Goal: Communication & Community: Answer question/provide support

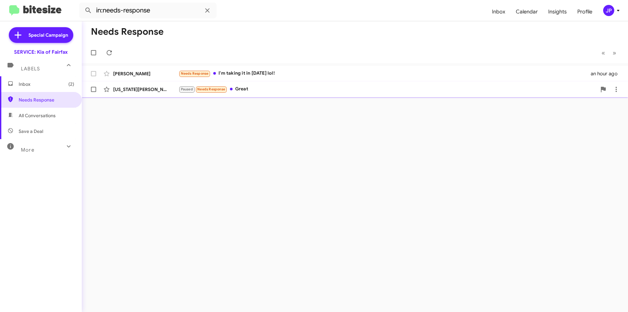
click at [244, 92] on div "Paused Needs Response Great" at bounding box center [388, 89] width 418 height 8
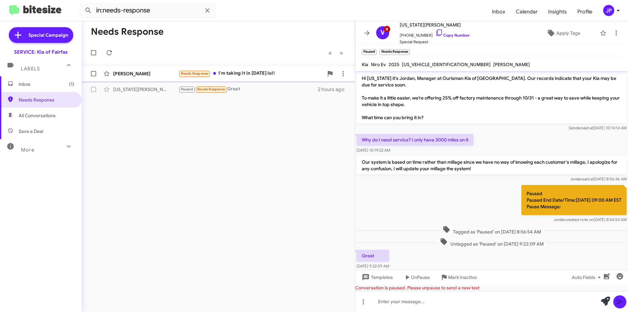
click at [264, 76] on div "Needs Response I'm taking it in [DATE] lol!" at bounding box center [251, 74] width 145 height 8
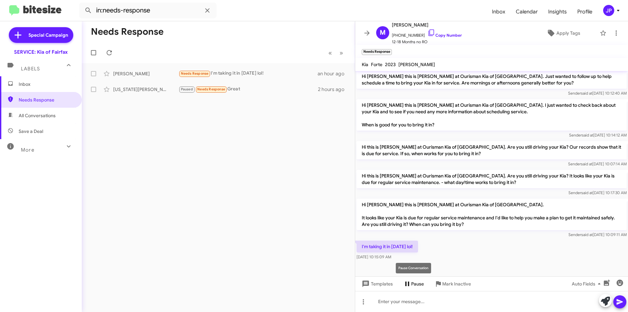
click at [410, 287] on icon at bounding box center [407, 284] width 8 height 8
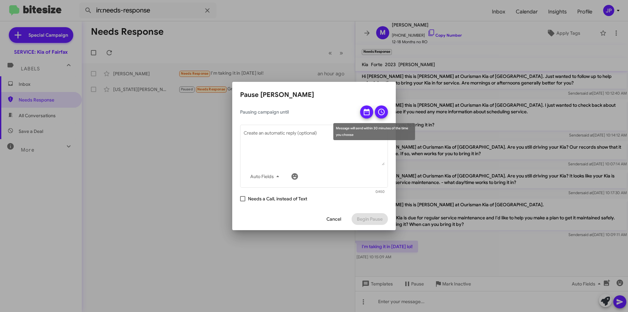
click at [367, 108] on icon at bounding box center [367, 112] width 8 height 8
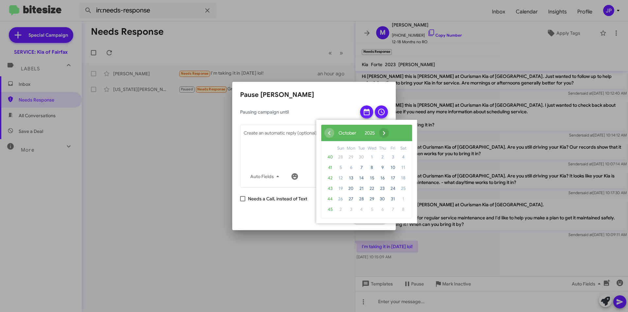
click at [389, 133] on span "›" at bounding box center [384, 133] width 10 height 10
click at [393, 133] on span "›" at bounding box center [388, 133] width 10 height 10
click at [392, 158] on span "2" at bounding box center [393, 157] width 10 height 10
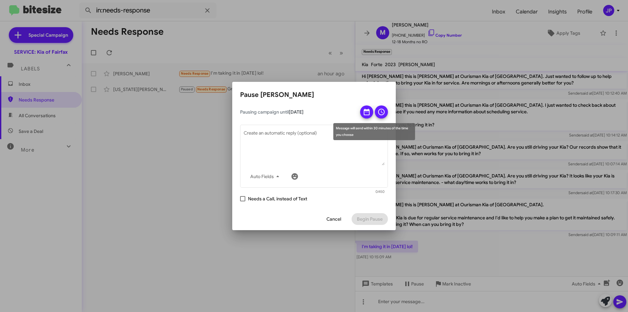
click at [380, 116] on span at bounding box center [381, 111] width 8 height 13
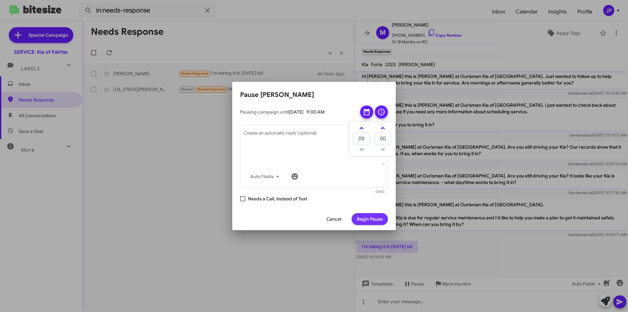
click at [370, 219] on span "Begin Pause" at bounding box center [370, 219] width 26 height 12
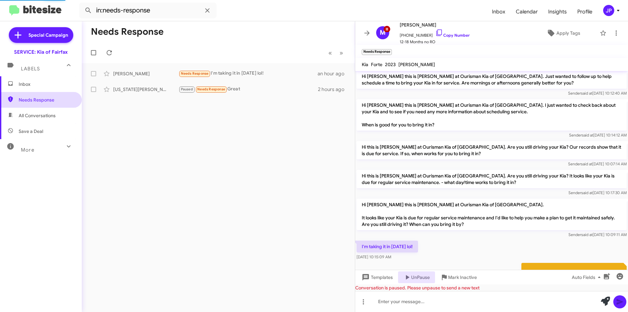
scroll to position [0, 0]
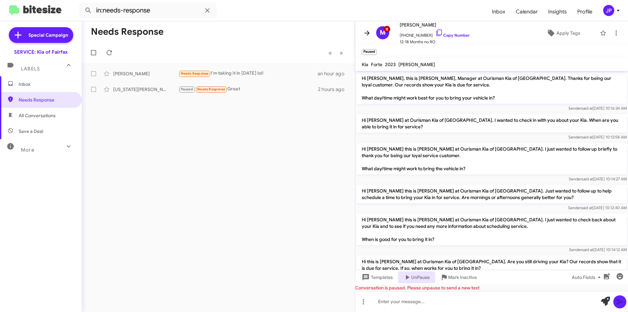
click at [369, 33] on icon at bounding box center [366, 32] width 5 height 5
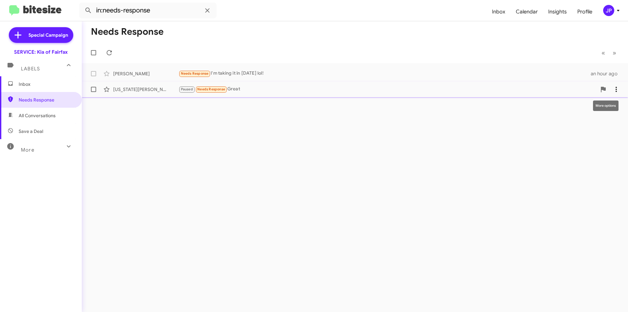
click at [618, 90] on icon at bounding box center [616, 89] width 8 height 8
click at [594, 119] on span "[PERSON_NAME] as responded" at bounding box center [583, 122] width 67 height 16
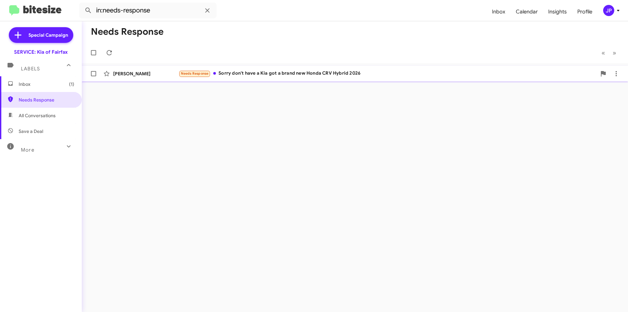
click at [421, 73] on div "Needs Response Sorry don't have a Kia got a brand new Honda CRV Hybrid 2026" at bounding box center [388, 74] width 418 height 8
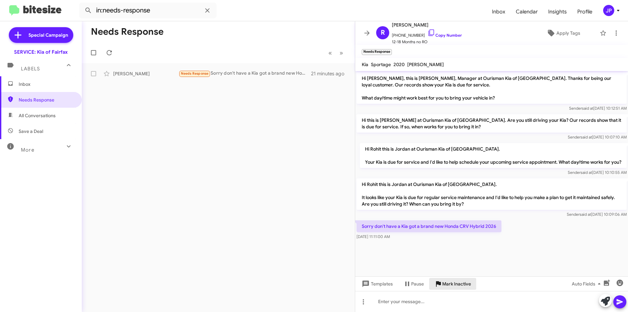
click at [458, 283] on span "Mark Inactive" at bounding box center [456, 284] width 29 height 12
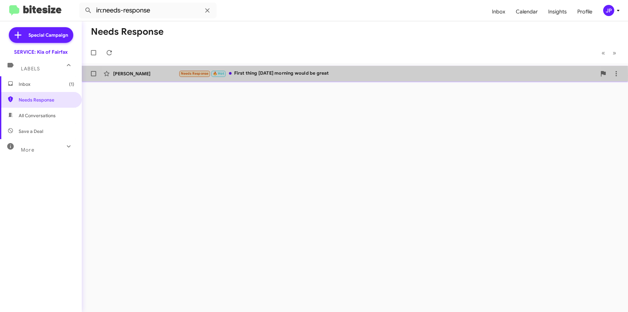
click at [323, 75] on div "Needs Response 🔥 Hot First thing [DATE] morning would be great" at bounding box center [388, 74] width 418 height 8
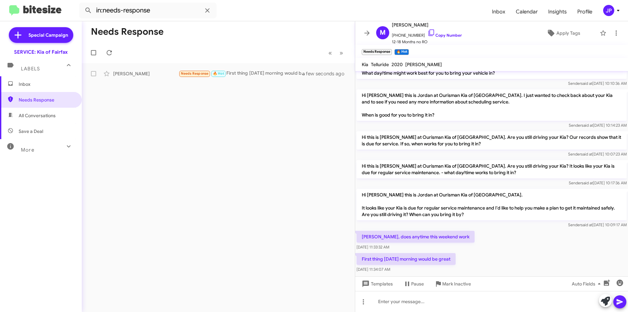
scroll to position [34, 0]
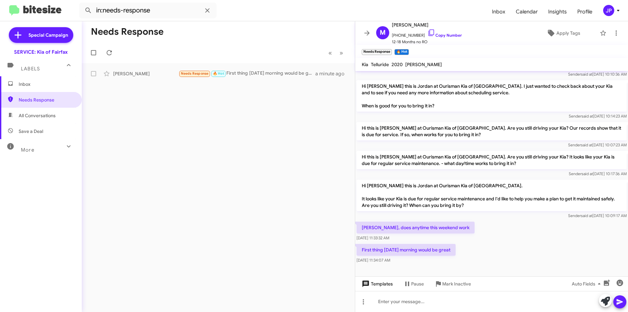
click at [393, 288] on button "Templates" at bounding box center [376, 284] width 43 height 12
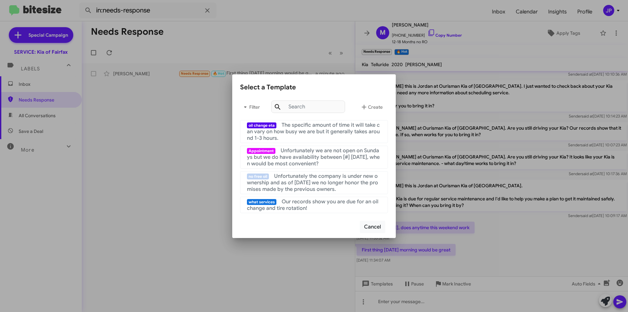
click at [376, 219] on div "Cancel" at bounding box center [314, 227] width 148 height 22
click at [376, 227] on button "Cancel" at bounding box center [373, 226] width 26 height 12
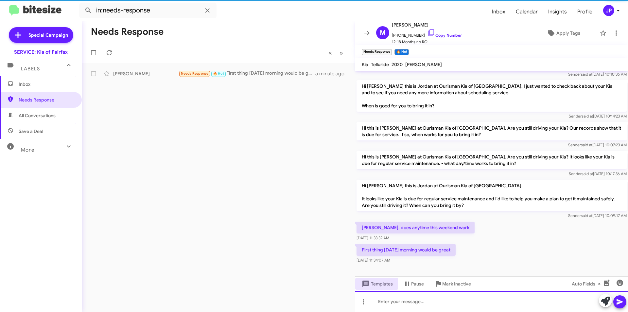
click at [439, 299] on div at bounding box center [491, 301] width 273 height 21
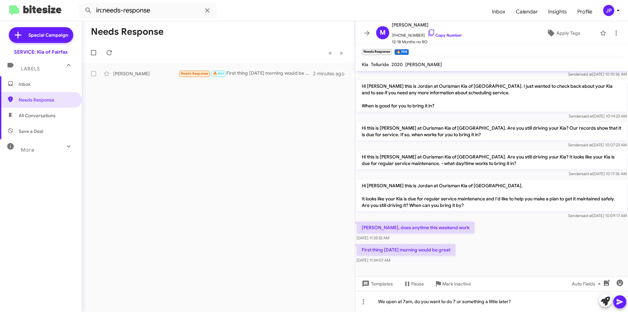
click at [618, 301] on icon at bounding box center [620, 302] width 6 height 6
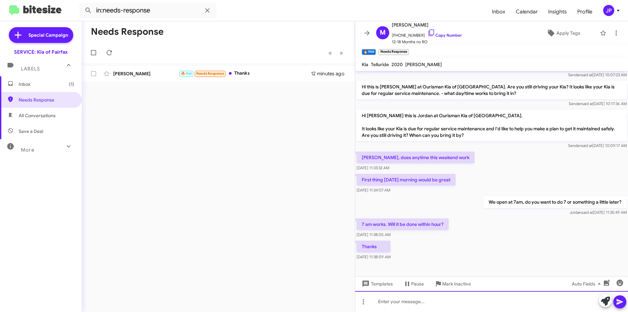
scroll to position [106, 0]
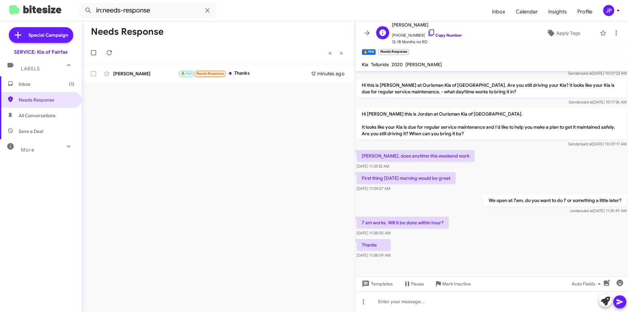
click at [427, 29] on icon at bounding box center [431, 33] width 8 height 8
click at [380, 285] on span "Templates" at bounding box center [376, 284] width 32 height 12
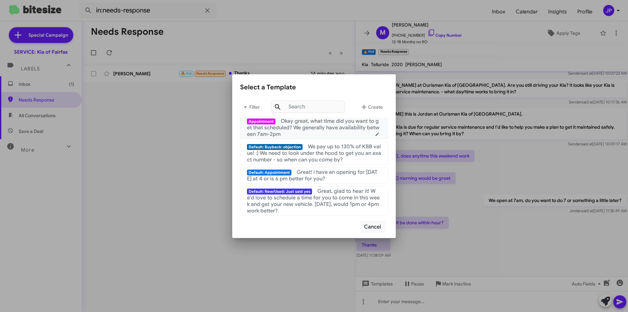
scroll to position [98, 0]
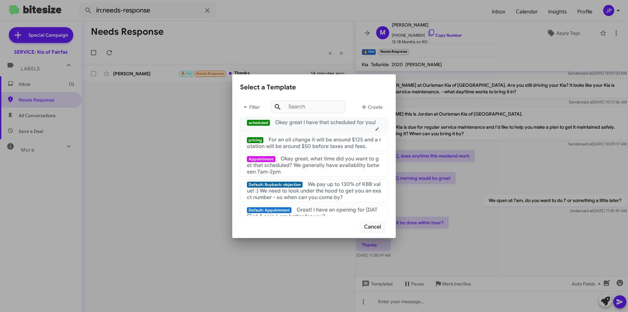
click at [317, 126] on span "Okay great I have that scheduled for you!" at bounding box center [325, 122] width 101 height 7
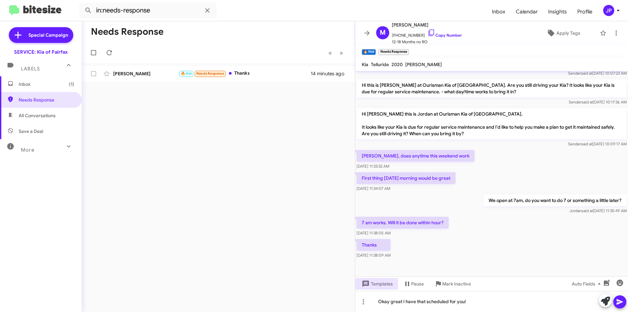
click at [617, 300] on icon at bounding box center [620, 302] width 8 height 8
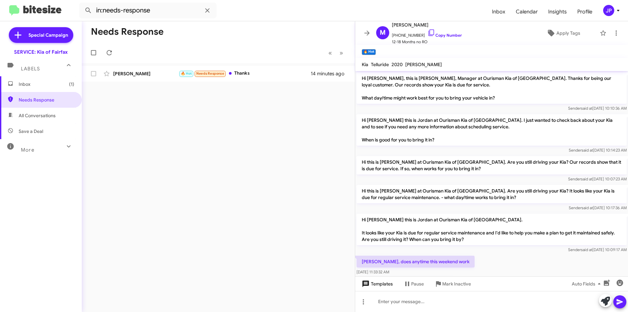
click at [375, 284] on span "Templates" at bounding box center [376, 284] width 32 height 12
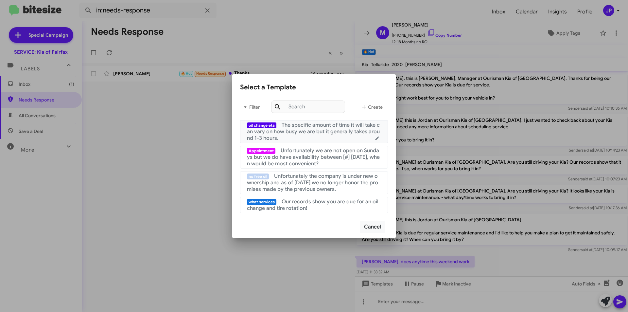
click at [300, 136] on div "oil change eta The specific amount of time it will take can vary on how busy we…" at bounding box center [314, 132] width 134 height 20
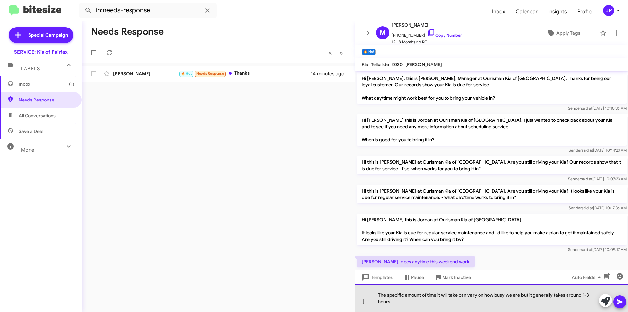
drag, startPoint x: 395, startPoint y: 303, endPoint x: 544, endPoint y: 303, distance: 148.8
click at [560, 298] on div "The specific amount of time it will take can vary on how busy we are but it gen…" at bounding box center [491, 297] width 273 height 27
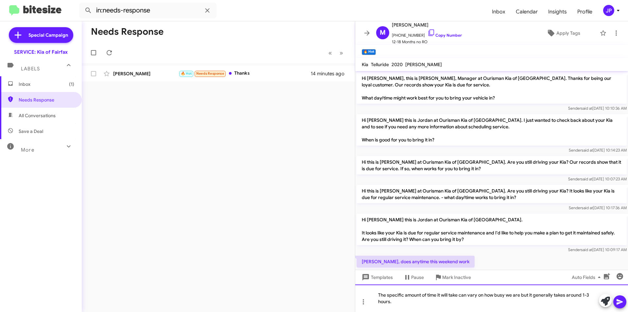
click at [394, 302] on div "The specific amount of time it will take can vary on how busy we are but it gen…" at bounding box center [491, 297] width 273 height 27
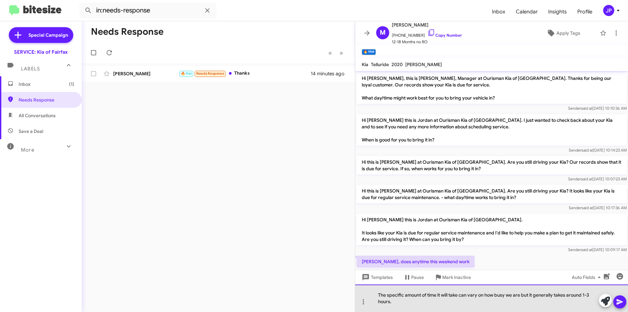
drag, startPoint x: 394, startPoint y: 302, endPoint x: 390, endPoint y: 302, distance: 4.9
click at [390, 302] on div "The specific amount of time it will take can vary on how busy we are but it gen…" at bounding box center [491, 297] width 273 height 27
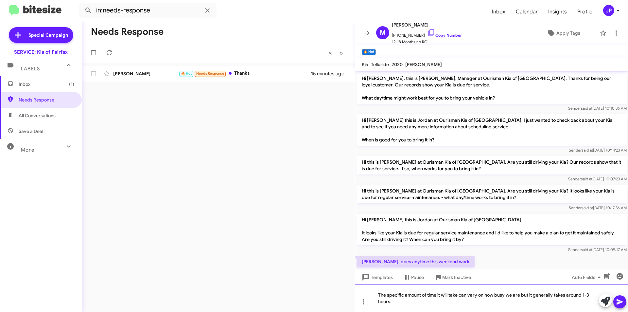
click at [392, 302] on div "The specific amount of time it will take can vary on how busy we are but it gen…" at bounding box center [491, 297] width 273 height 27
drag, startPoint x: 392, startPoint y: 302, endPoint x: 589, endPoint y: 295, distance: 197.3
click at [589, 295] on div "The specific amount of time it will take can vary on how busy we are but it gen…" at bounding box center [491, 297] width 273 height 27
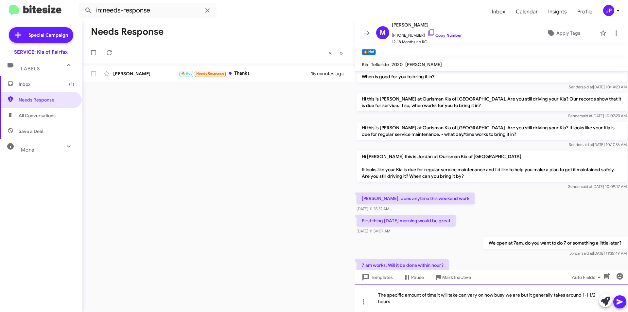
scroll to position [131, 0]
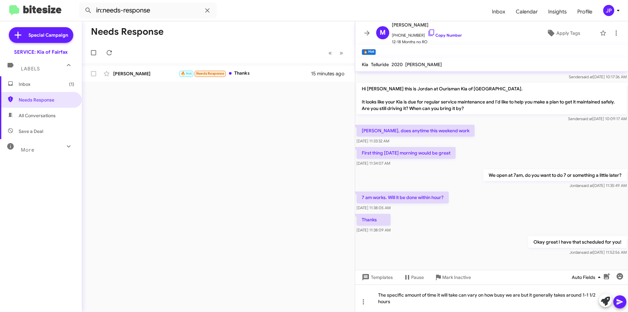
drag, startPoint x: 619, startPoint y: 299, endPoint x: 592, endPoint y: 280, distance: 33.0
click at [619, 299] on icon at bounding box center [620, 302] width 8 height 8
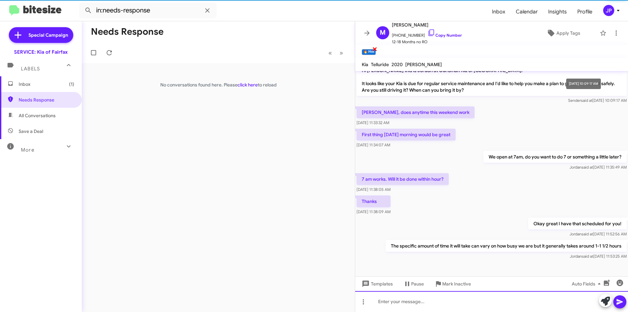
scroll to position [153, 0]
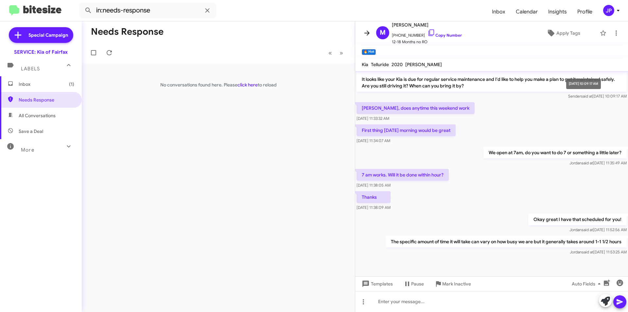
click at [365, 28] on button at bounding box center [366, 32] width 13 height 13
